Goal: Answer question/provide support: Share knowledge or assist other users

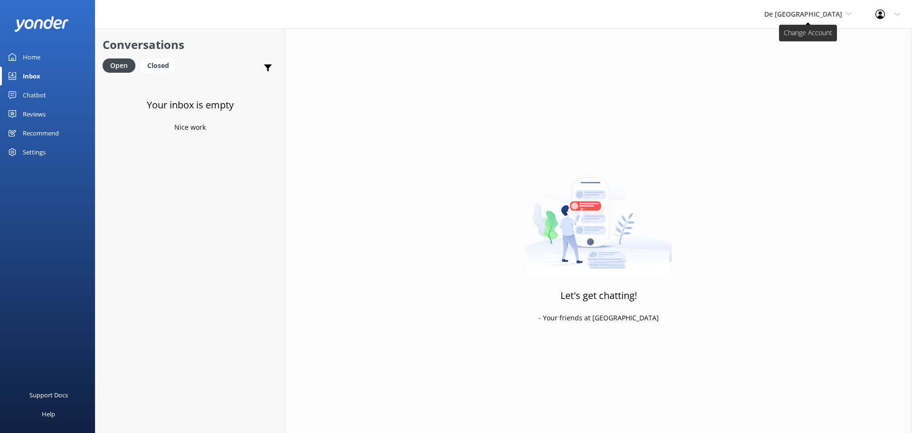
click at [811, 10] on span "De [GEOGRAPHIC_DATA]" at bounding box center [803, 14] width 78 height 9
click at [808, 38] on link "De [GEOGRAPHIC_DATA]" at bounding box center [800, 40] width 95 height 23
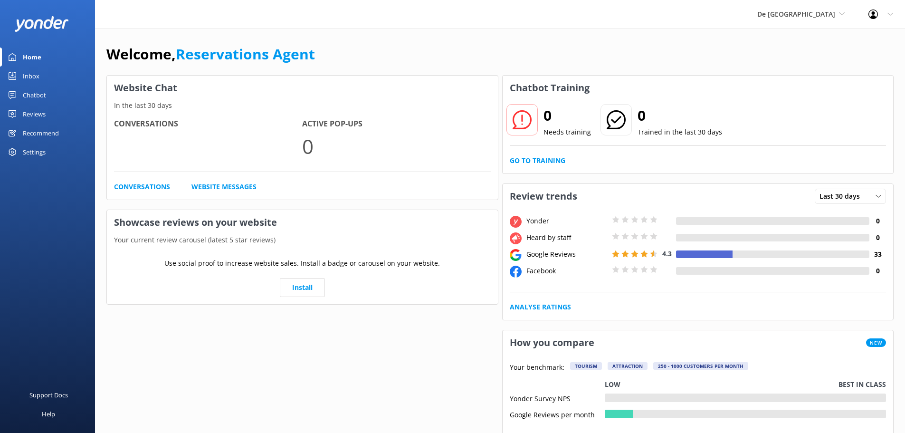
click at [31, 71] on div "Inbox" at bounding box center [31, 76] width 17 height 19
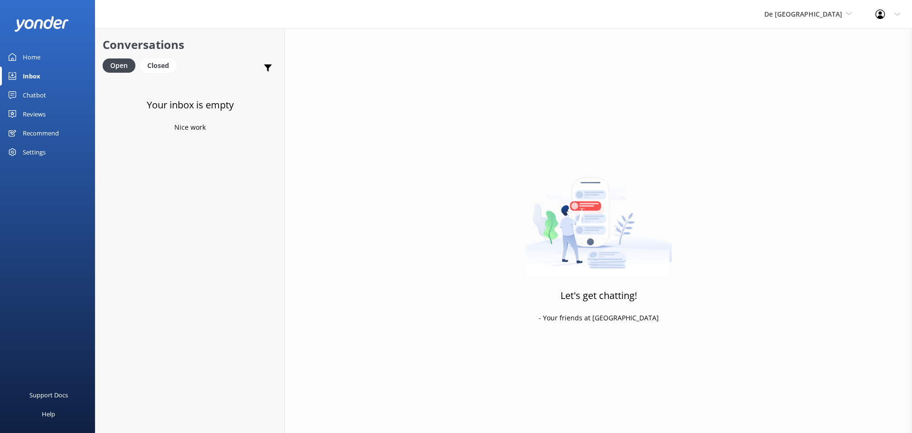
drag, startPoint x: 828, startPoint y: 10, endPoint x: 816, endPoint y: 23, distance: 18.2
click at [828, 9] on span "De [GEOGRAPHIC_DATA]" at bounding box center [807, 14] width 87 height 10
click at [796, 67] on link "Aruba's Activities Expert" at bounding box center [800, 62] width 95 height 23
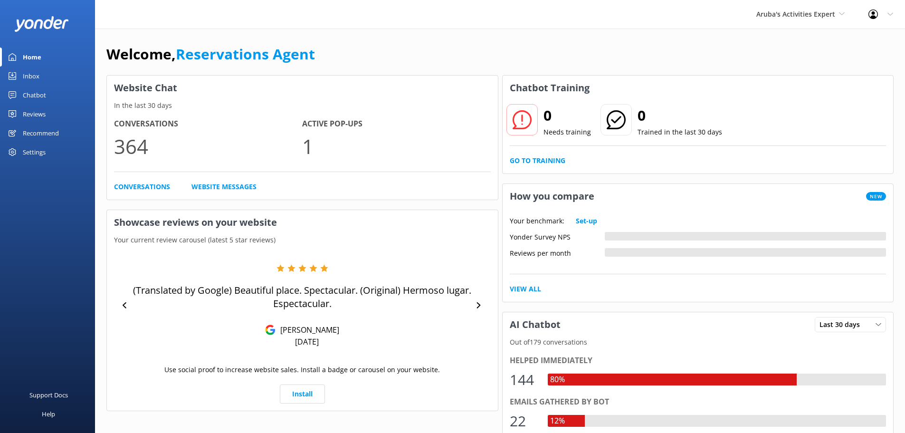
click at [23, 69] on div "Inbox" at bounding box center [31, 76] width 17 height 19
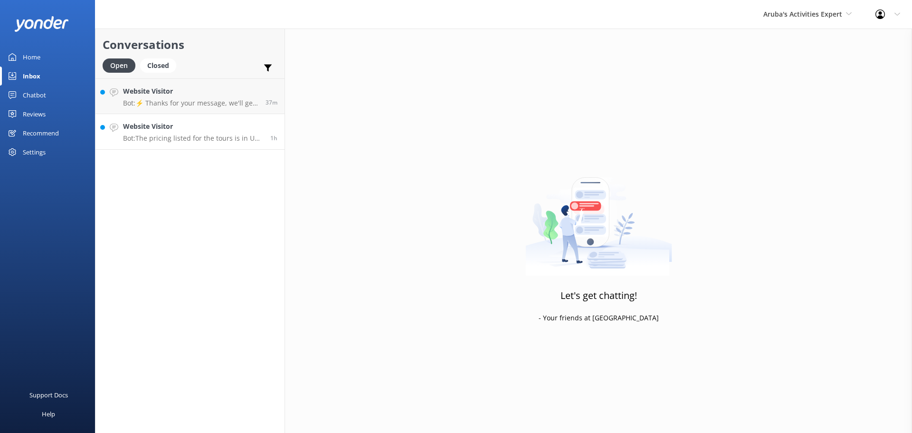
click at [220, 139] on p "Bot: The pricing listed for the tours is in US dollars." at bounding box center [193, 138] width 140 height 9
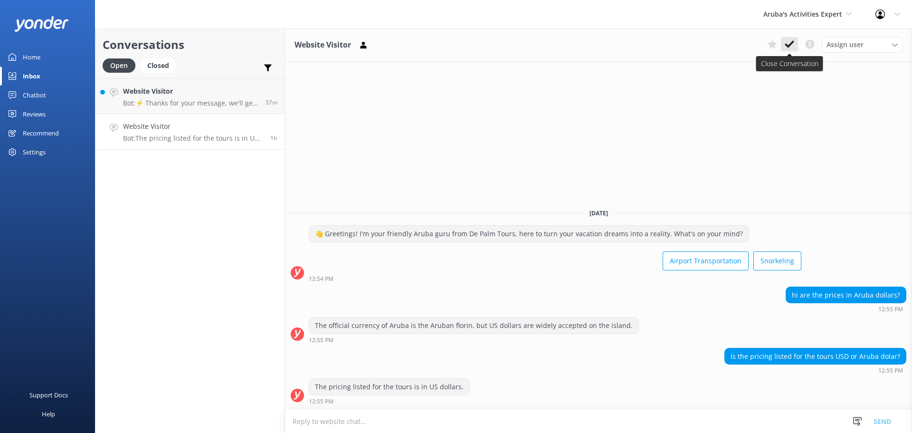
click at [791, 45] on use at bounding box center [790, 44] width 10 height 8
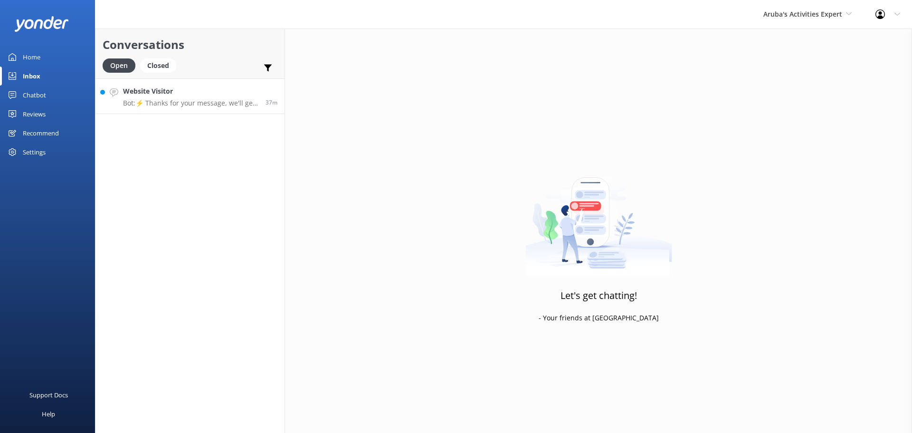
click at [215, 107] on p "Bot: ⚡ Thanks for your message, we'll get back to you as soon as we can." at bounding box center [190, 103] width 135 height 9
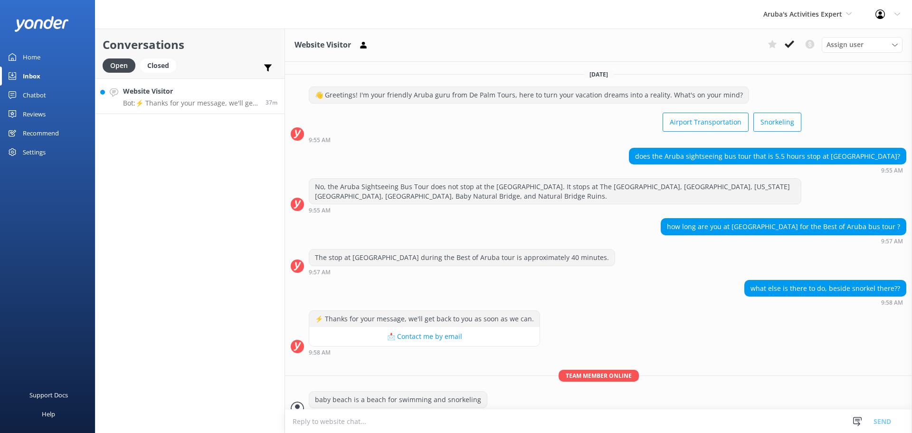
scroll to position [240, 0]
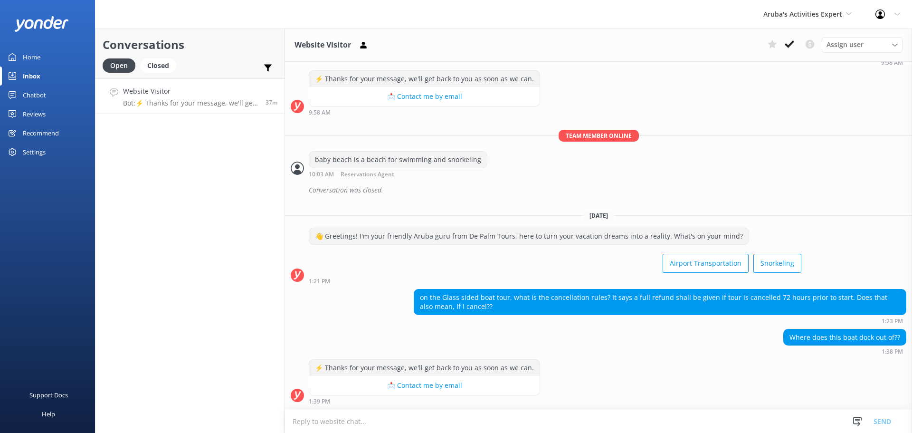
click at [320, 425] on textarea at bounding box center [598, 421] width 627 height 23
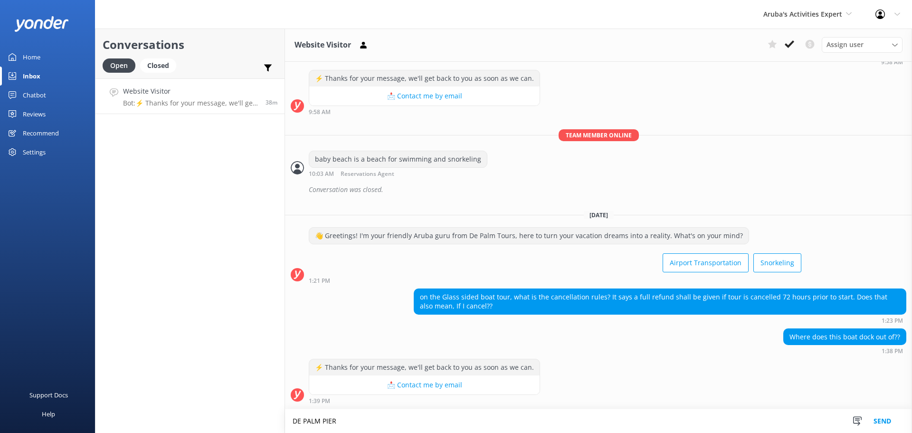
type textarea "DE PALM PIER"
click at [884, 419] on button "Send" at bounding box center [883, 421] width 36 height 24
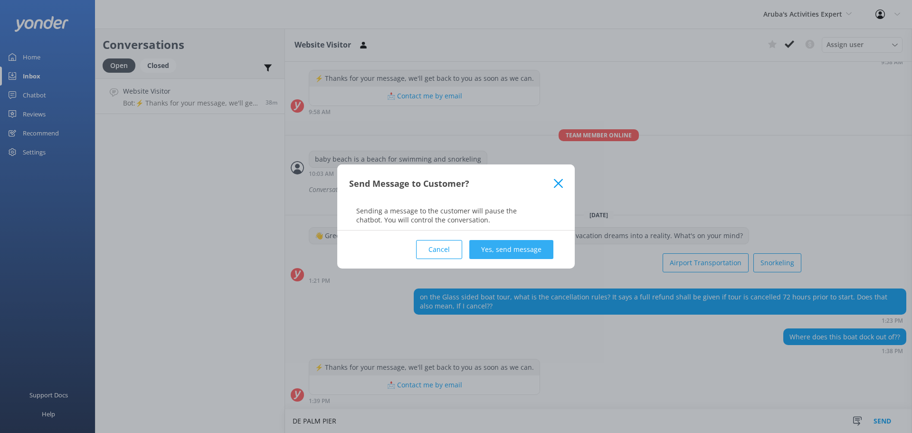
click at [498, 247] on button "Yes, send message" at bounding box center [511, 249] width 84 height 19
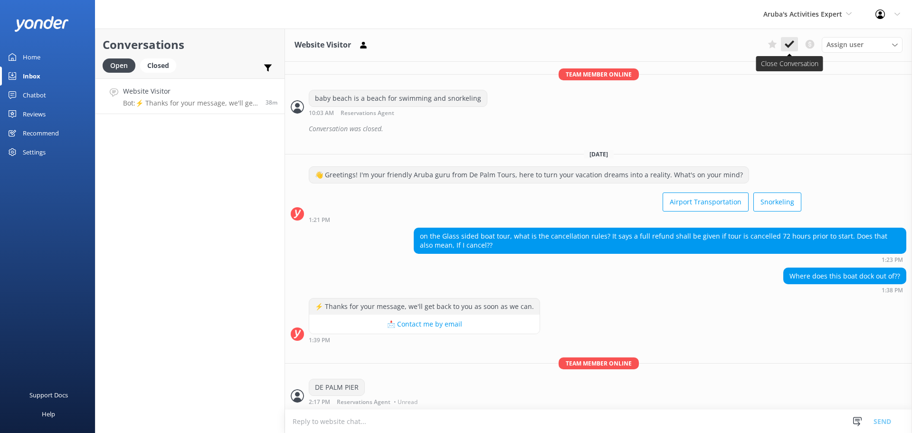
scroll to position [302, 0]
click at [783, 47] on button at bounding box center [789, 44] width 17 height 14
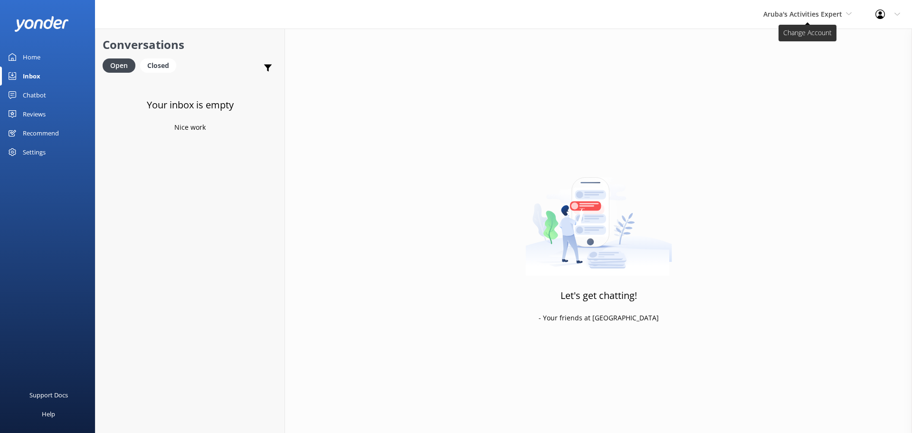
click at [784, 12] on span "Aruba's Activities Expert" at bounding box center [802, 14] width 79 height 9
click at [802, 39] on link "De [GEOGRAPHIC_DATA]" at bounding box center [799, 40] width 95 height 23
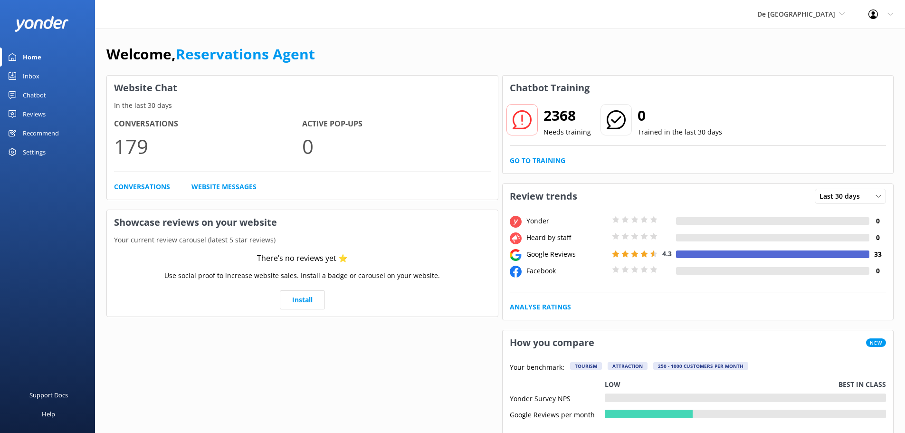
click at [35, 74] on div "Inbox" at bounding box center [31, 76] width 17 height 19
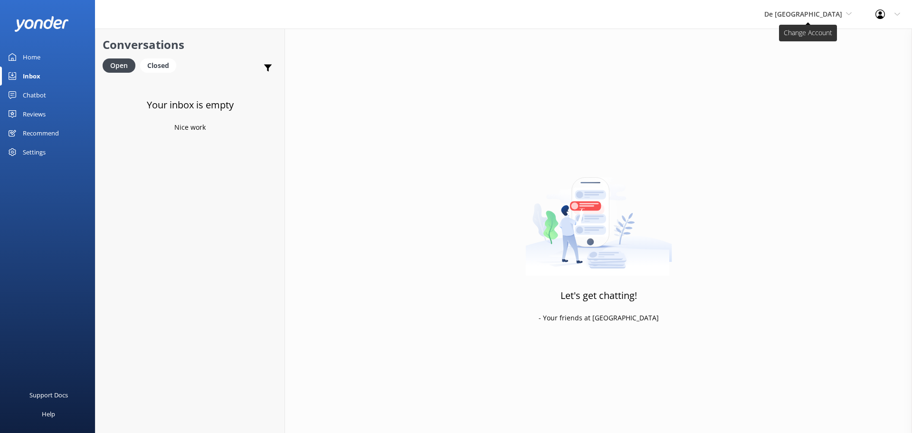
click at [822, 13] on span "De [GEOGRAPHIC_DATA]" at bounding box center [803, 14] width 78 height 9
click at [819, 59] on link "Aruba's Activities Expert" at bounding box center [800, 62] width 95 height 23
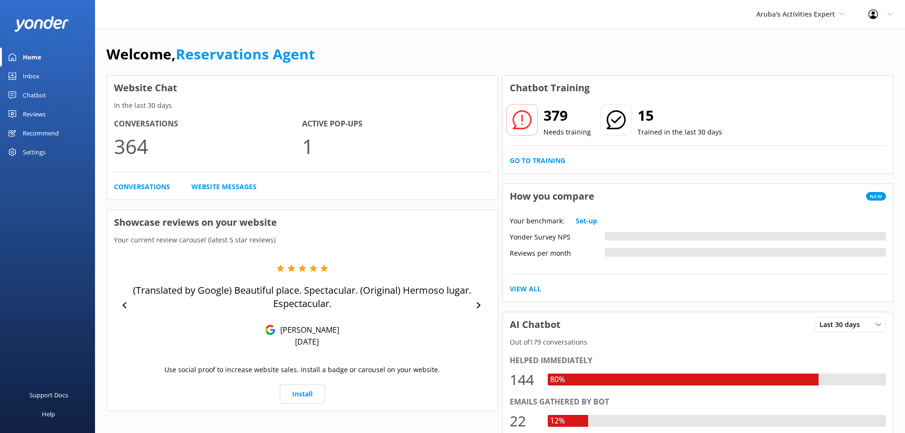
click at [29, 78] on div "Inbox" at bounding box center [31, 76] width 17 height 19
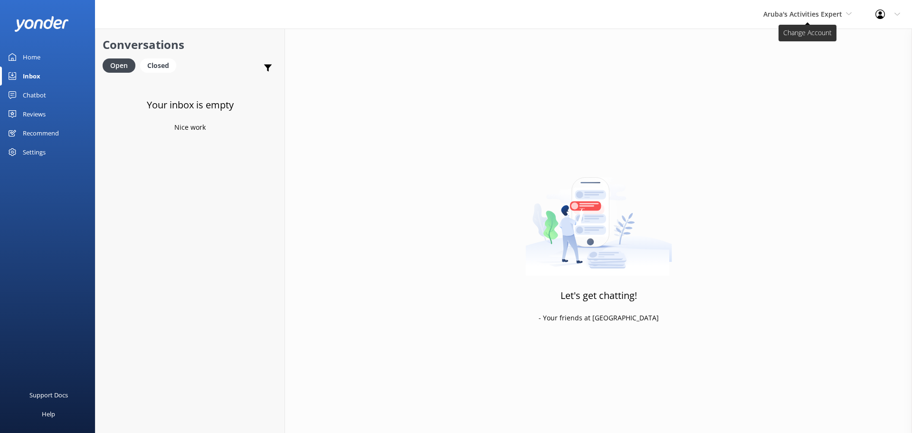
click at [778, 19] on span "Aruba's Activities Expert" at bounding box center [807, 14] width 88 height 10
click at [771, 76] on link "The Captain" at bounding box center [799, 85] width 95 height 23
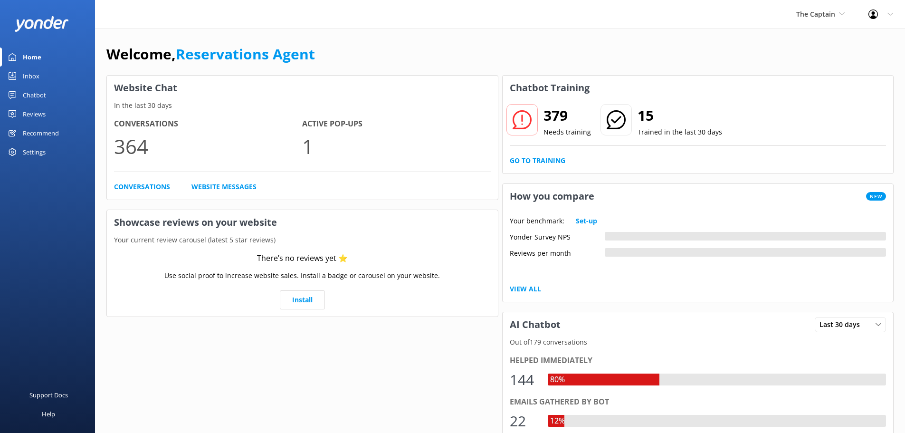
click at [39, 75] on div "Inbox" at bounding box center [31, 76] width 17 height 19
